Goal: Information Seeking & Learning: Learn about a topic

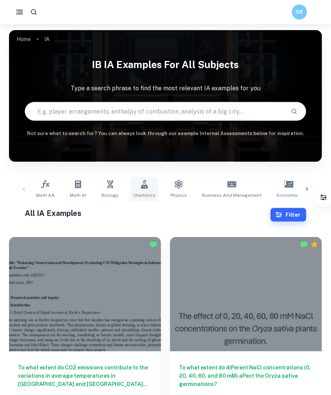
click at [144, 189] on icon at bounding box center [144, 184] width 9 height 9
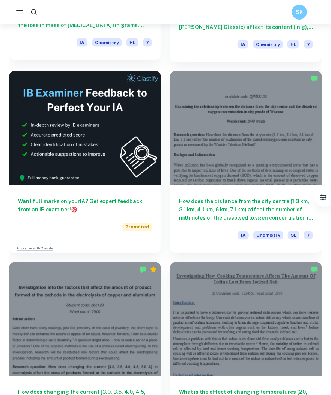
scroll to position [380, 0]
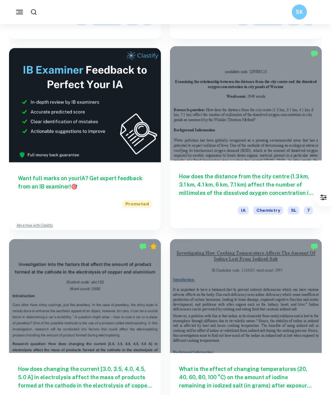
click at [200, 136] on div at bounding box center [246, 103] width 152 height 114
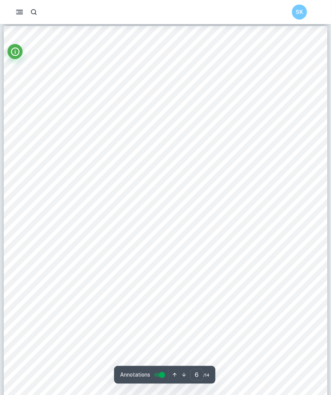
scroll to position [2401, 0]
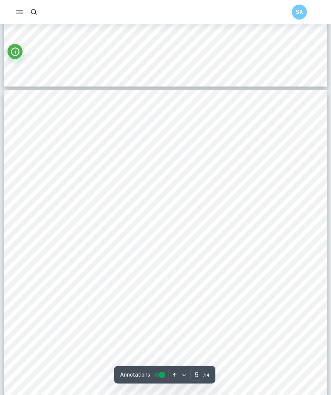
type input "4"
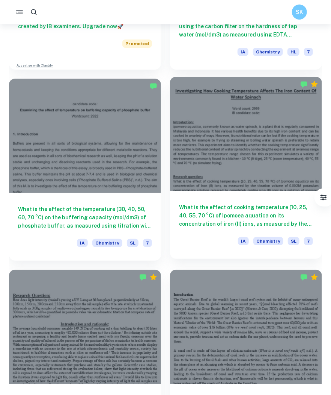
scroll to position [931, 0]
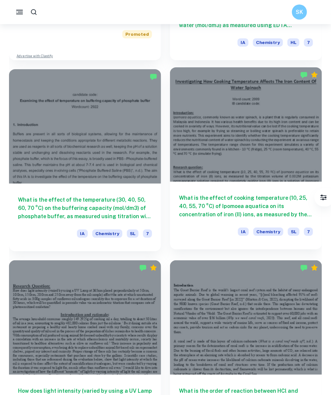
click at [251, 153] on div at bounding box center [246, 124] width 152 height 114
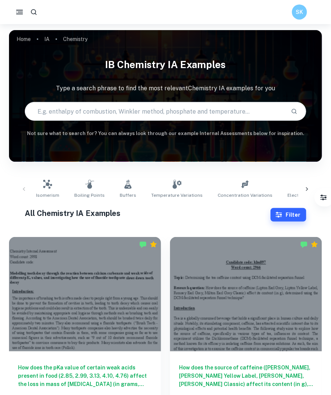
click at [165, 108] on input "text" at bounding box center [155, 111] width 260 height 21
type input "redox titration"
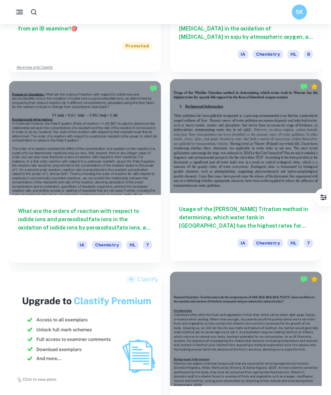
scroll to position [548, 0]
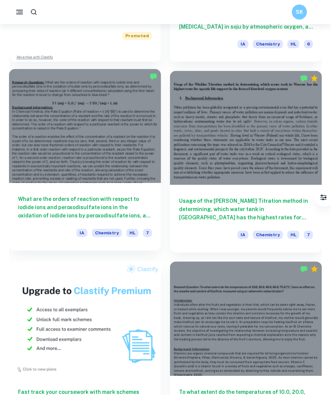
click at [137, 162] on div at bounding box center [85, 126] width 152 height 114
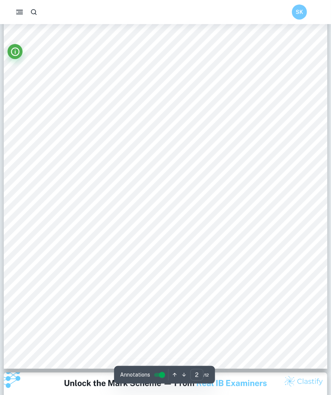
scroll to position [555, 0]
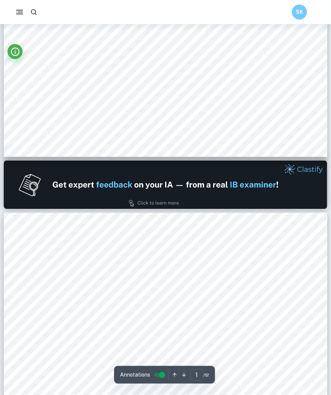
type input "2"
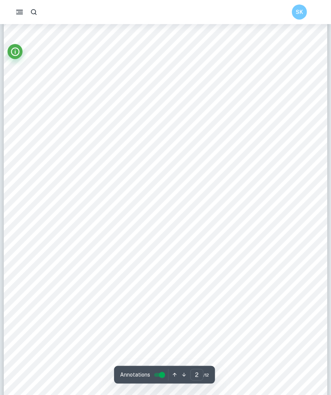
scroll to position [477, 0]
